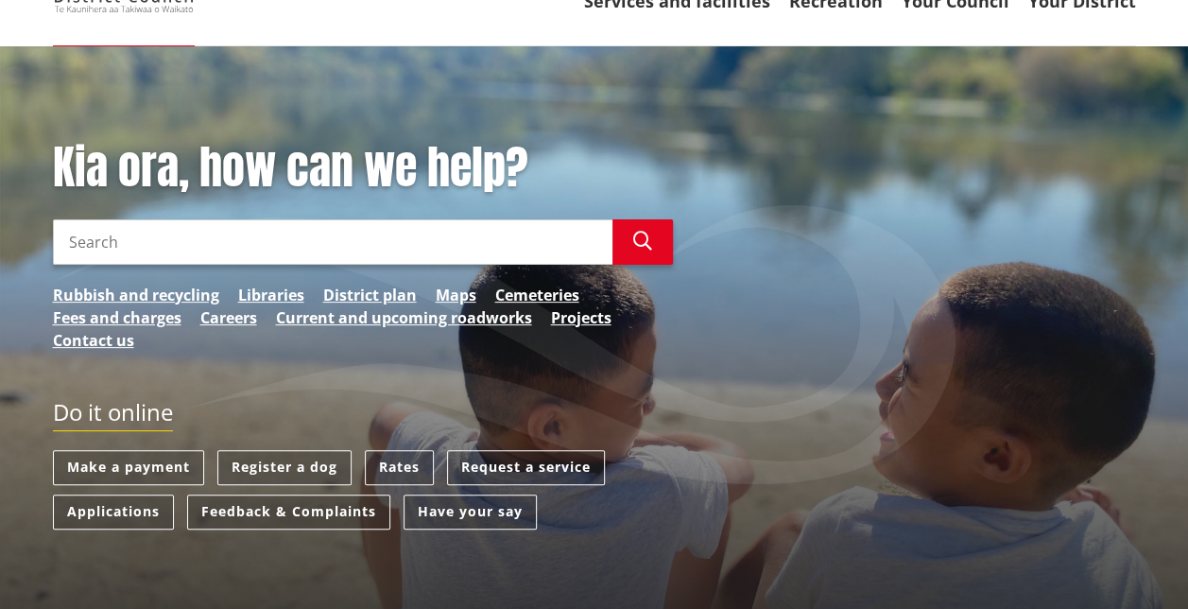
scroll to position [153, 0]
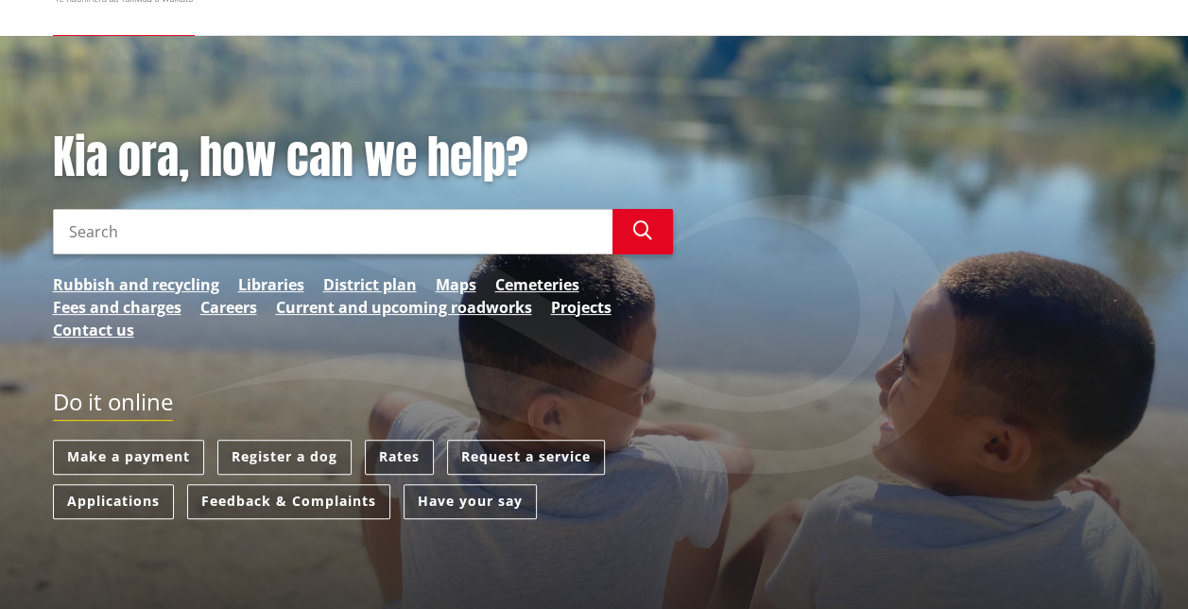
click at [389, 465] on link "Rates" at bounding box center [399, 457] width 69 height 35
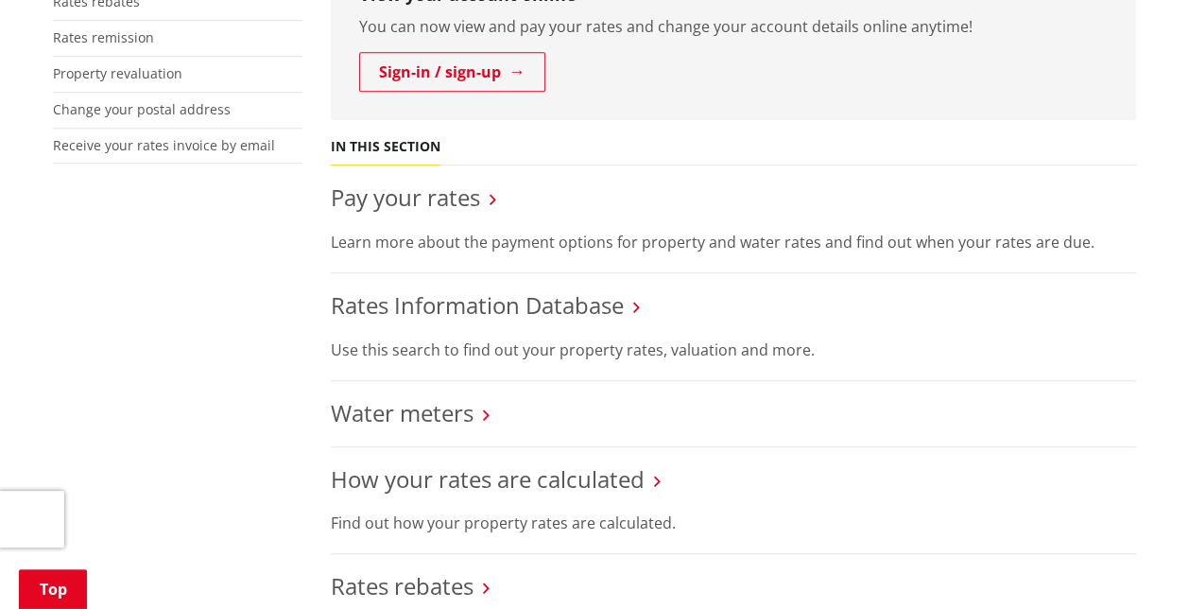
scroll to position [578, 0]
click at [539, 308] on link "Rates Information Database" at bounding box center [477, 303] width 293 height 31
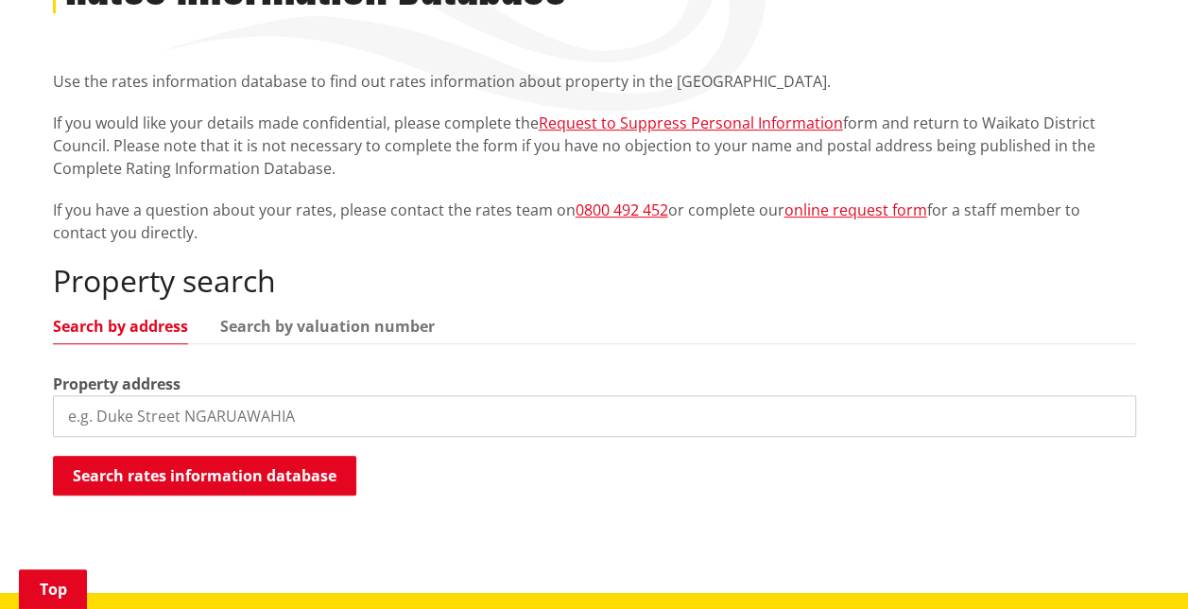
scroll to position [329, 0]
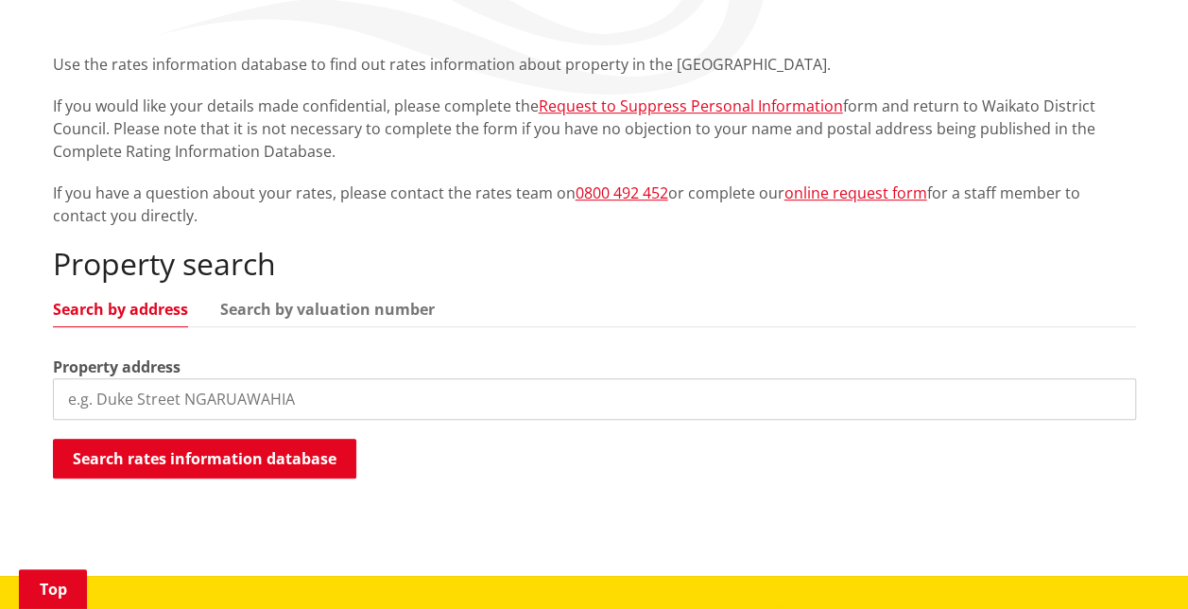
click at [310, 402] on input "search" at bounding box center [594, 399] width 1083 height 42
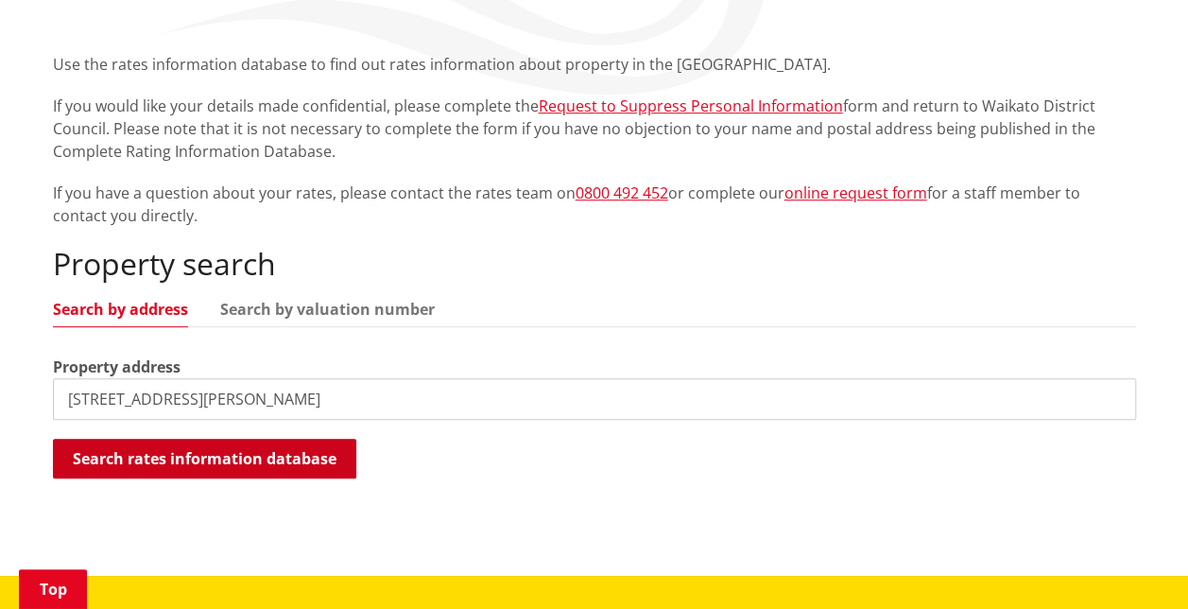
click at [282, 474] on button "Search rates information database" at bounding box center [204, 459] width 303 height 40
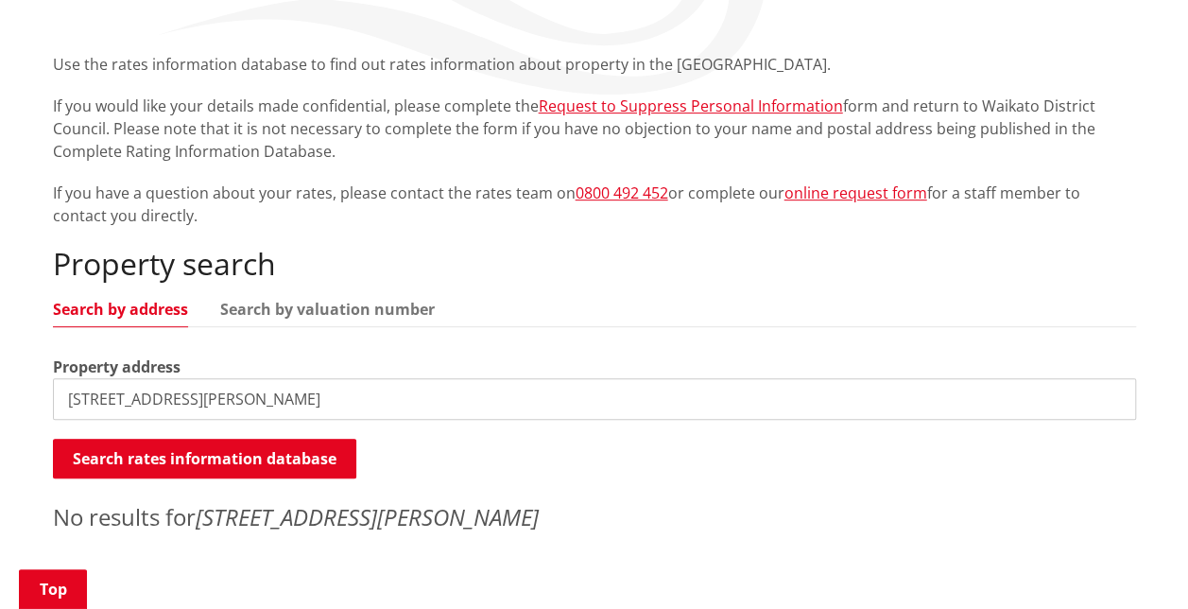
click at [226, 395] on input "364 borman road" at bounding box center [594, 399] width 1083 height 42
type input "3"
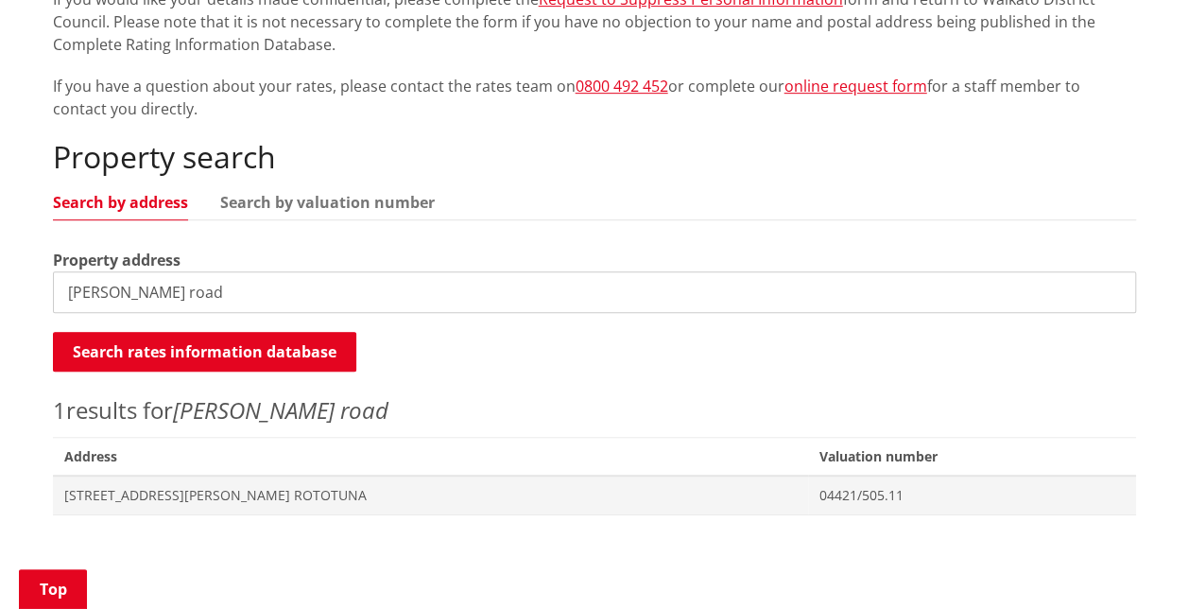
scroll to position [437, 0]
click at [67, 288] on input "borman road" at bounding box center [594, 291] width 1083 height 42
type input "364 borman road"
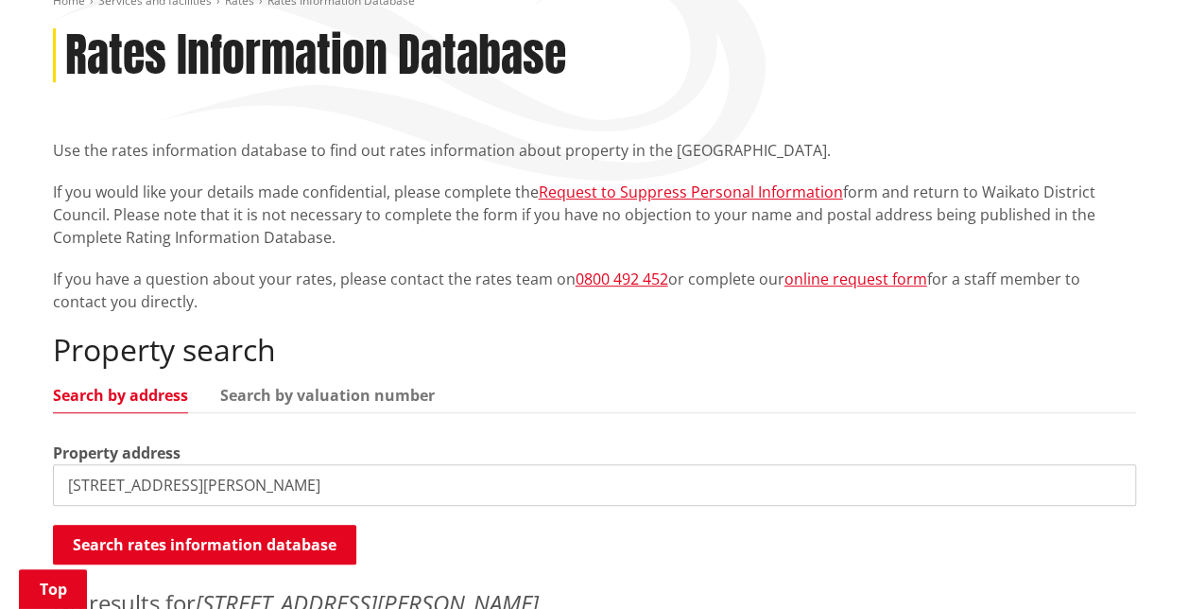
scroll to position [241, 0]
